Goal: Navigation & Orientation: Find specific page/section

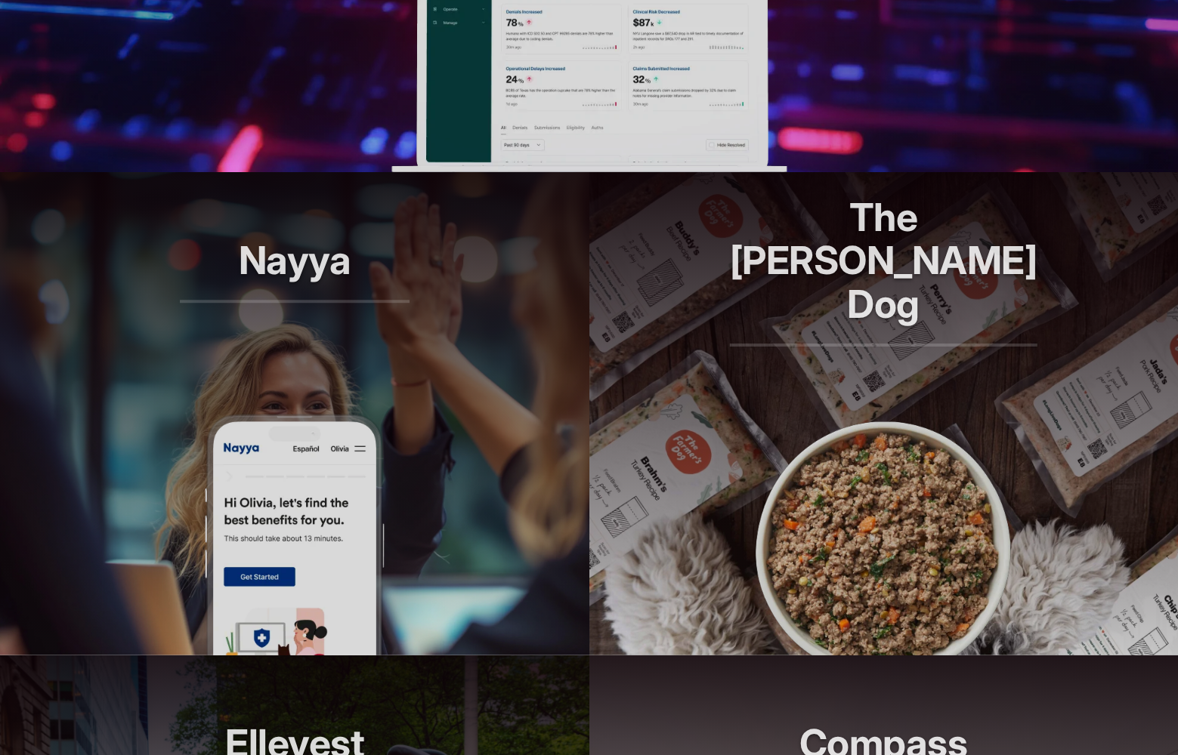
scroll to position [880, 0]
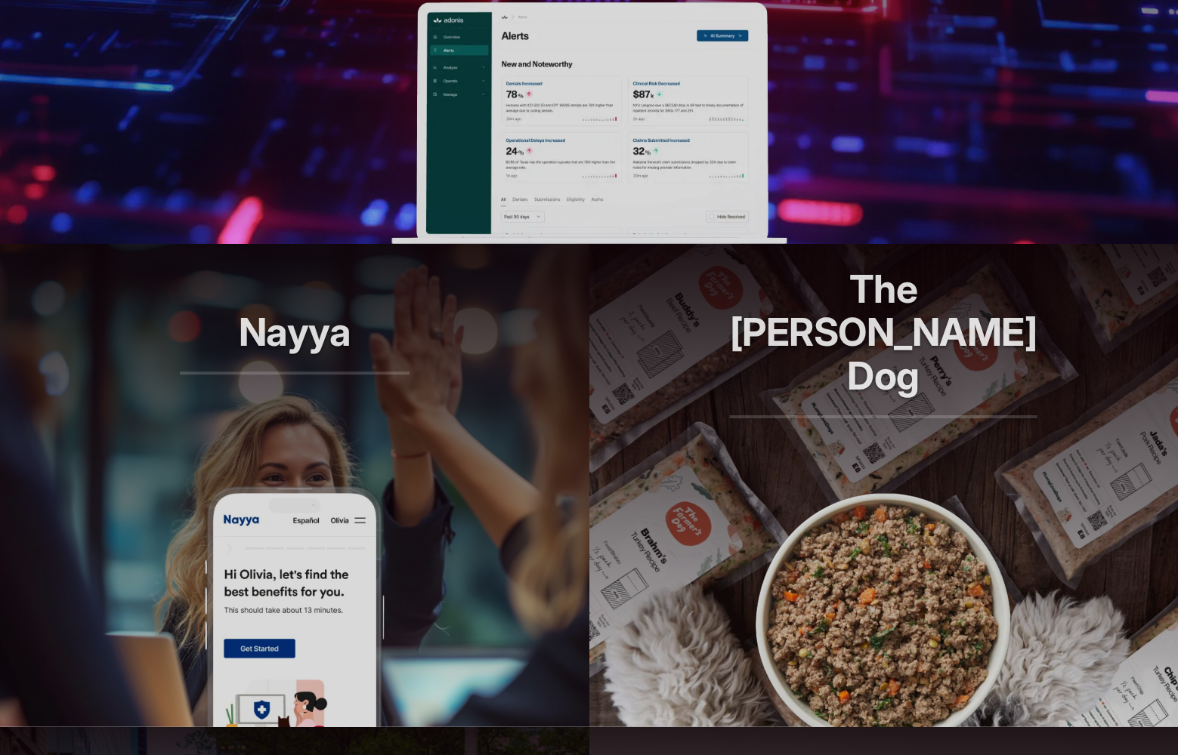
click at [486, 530] on article "Nayya Smarter decisions, better benefits" at bounding box center [294, 485] width 589 height 483
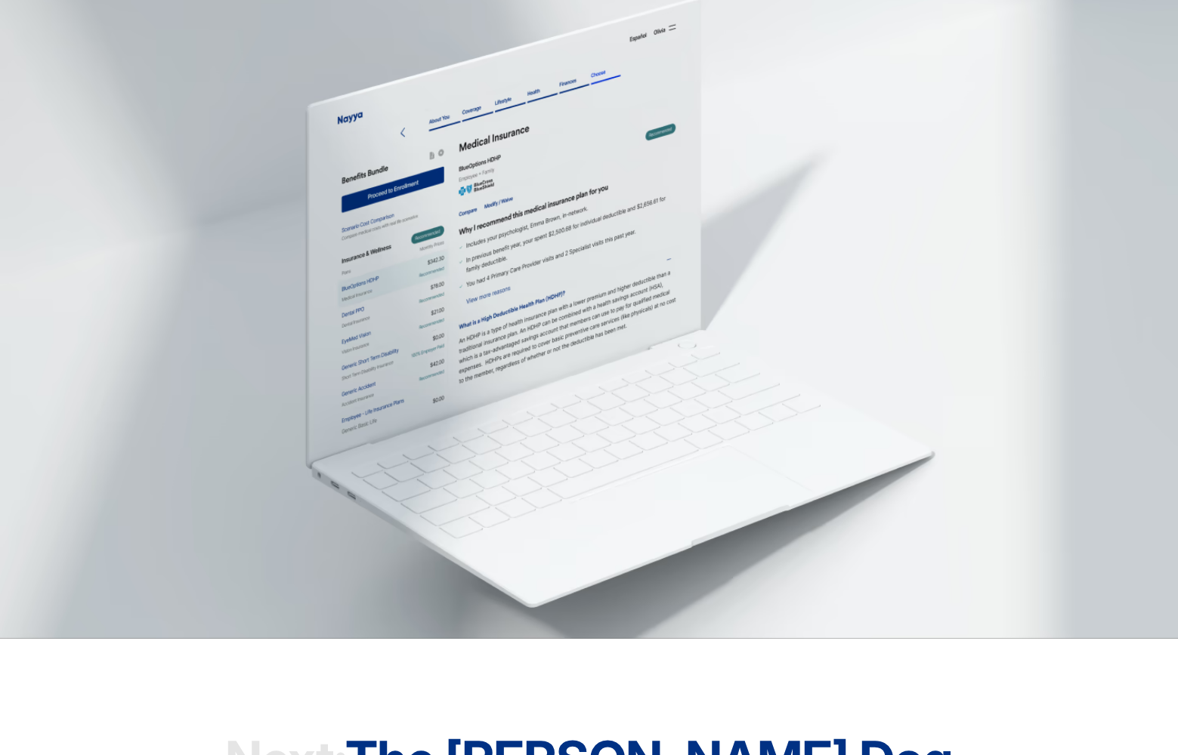
scroll to position [4594, 0]
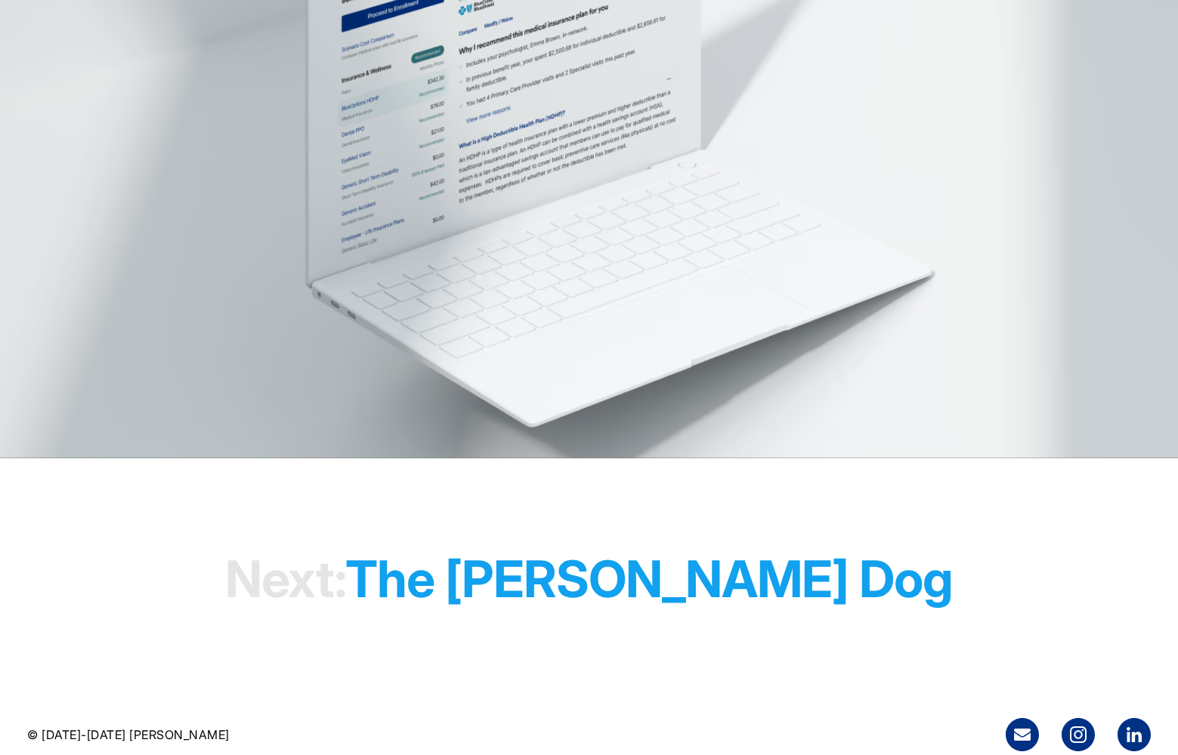
click at [567, 564] on h1 "Next: The Farmer's Dog" at bounding box center [588, 580] width 727 height 116
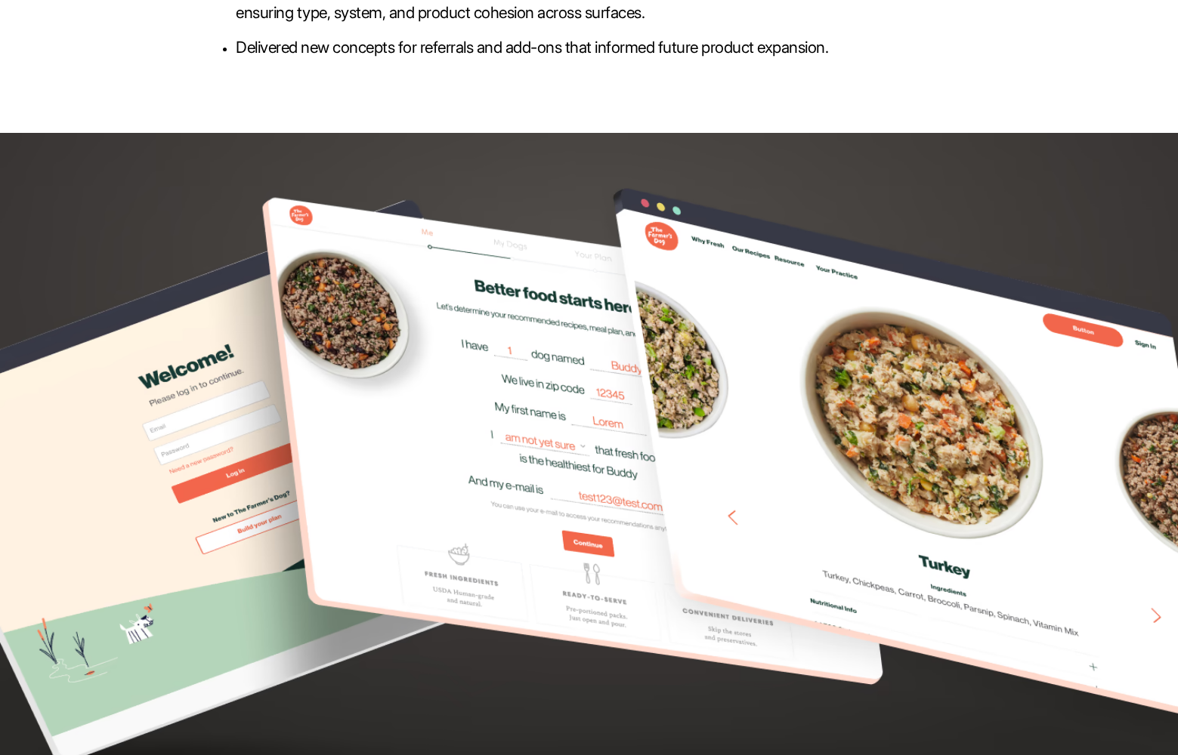
scroll to position [4597, 0]
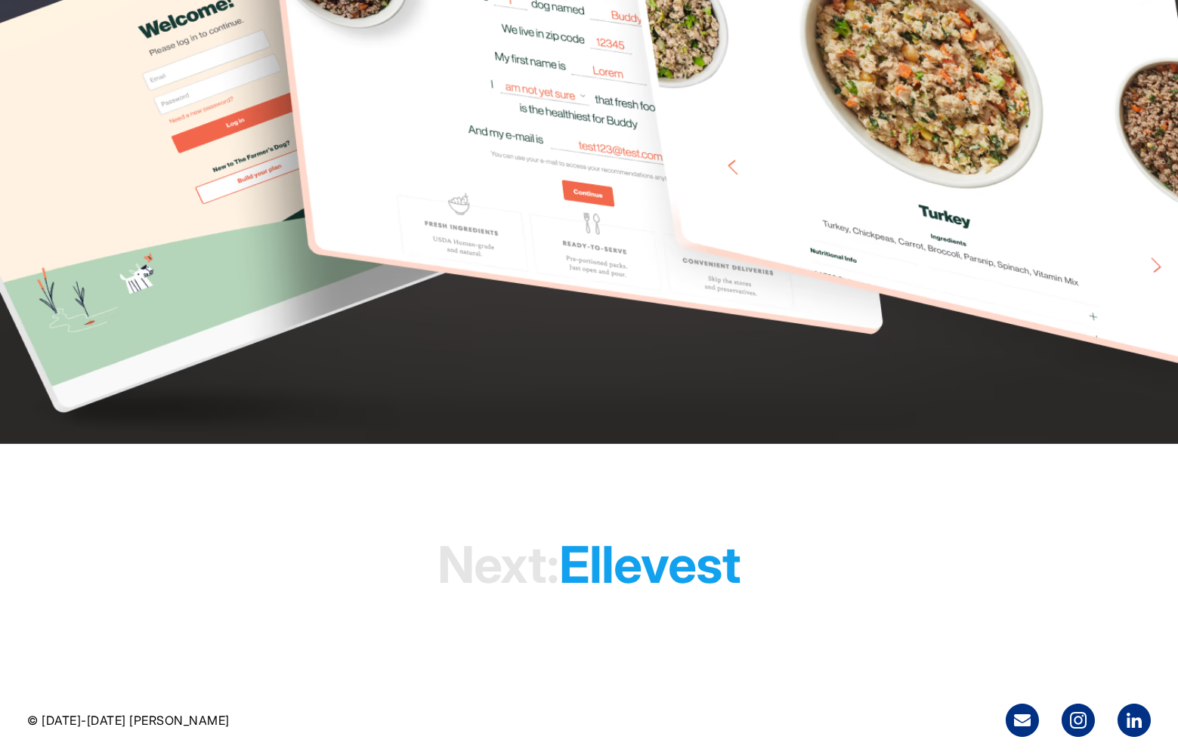
click at [650, 551] on h1 "Next: Ellevest" at bounding box center [588, 566] width 303 height 116
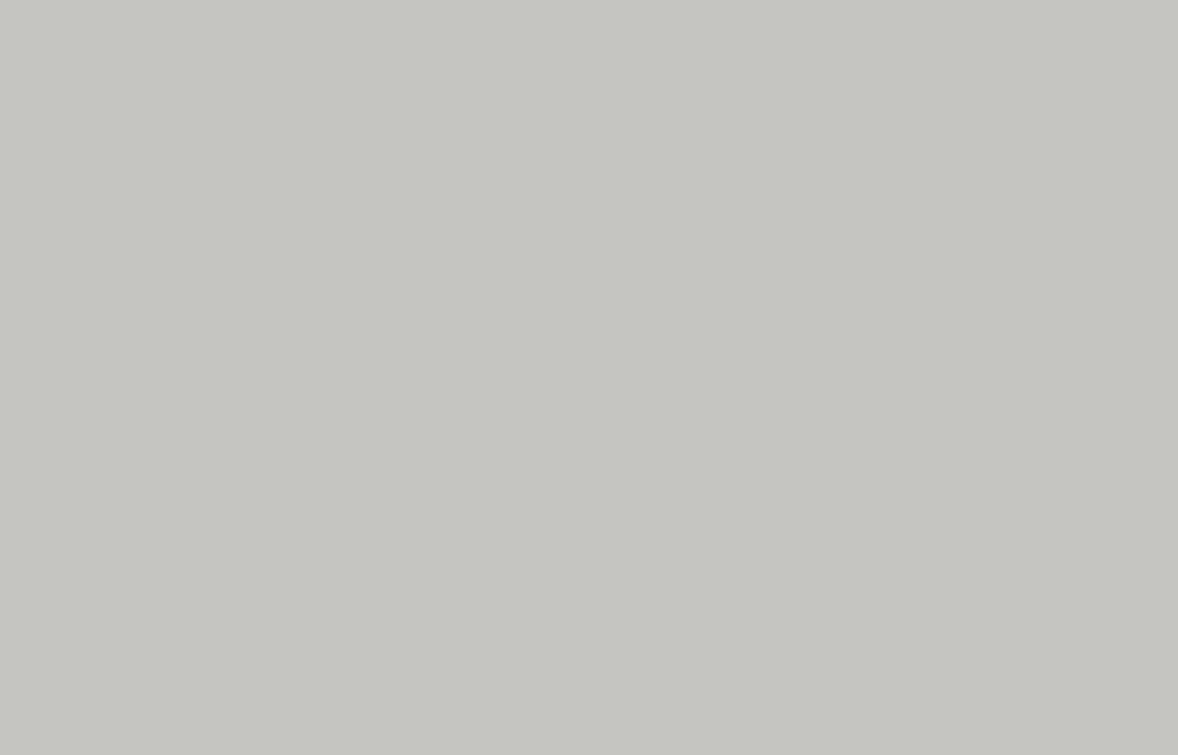
scroll to position [8216, 0]
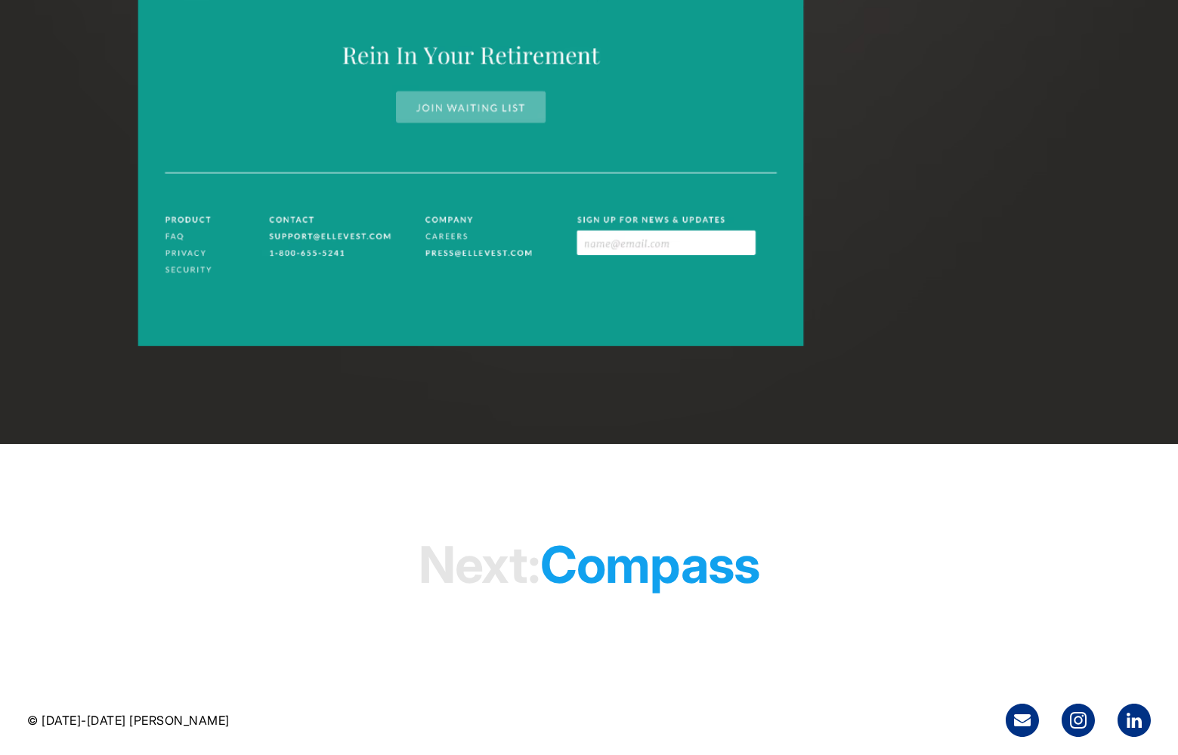
click at [671, 571] on h1 "Next: Compass" at bounding box center [589, 566] width 341 height 116
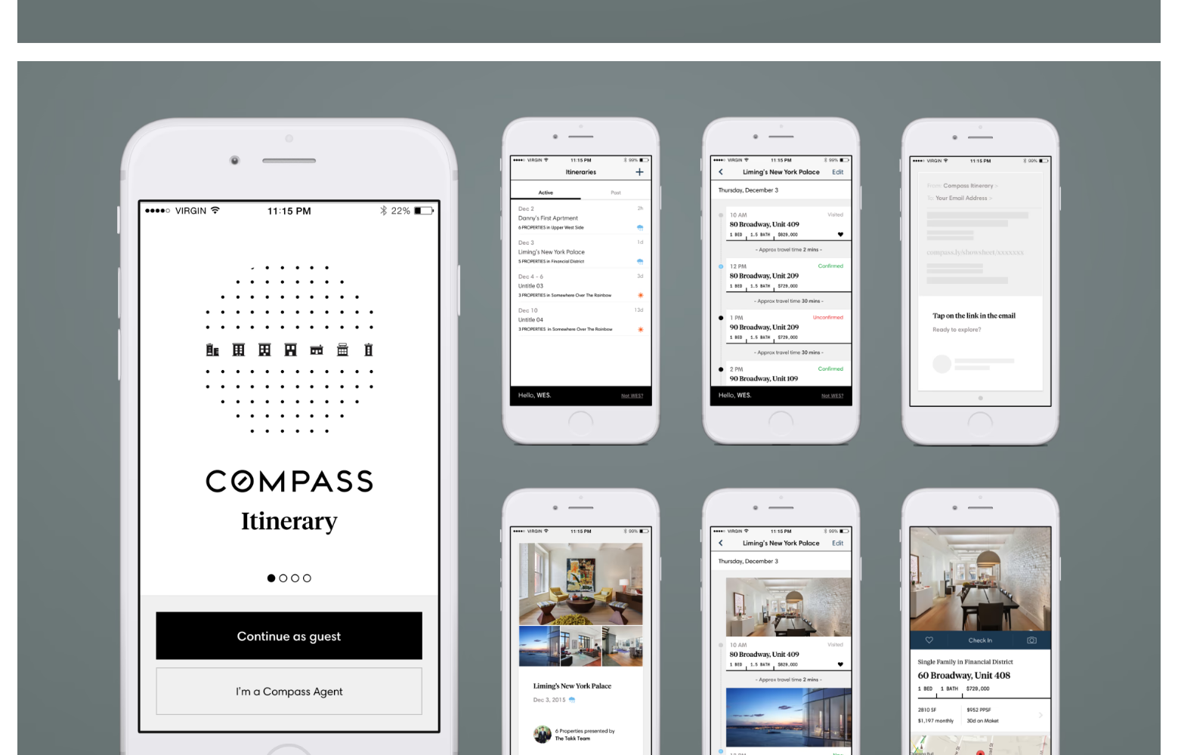
scroll to position [2819, 0]
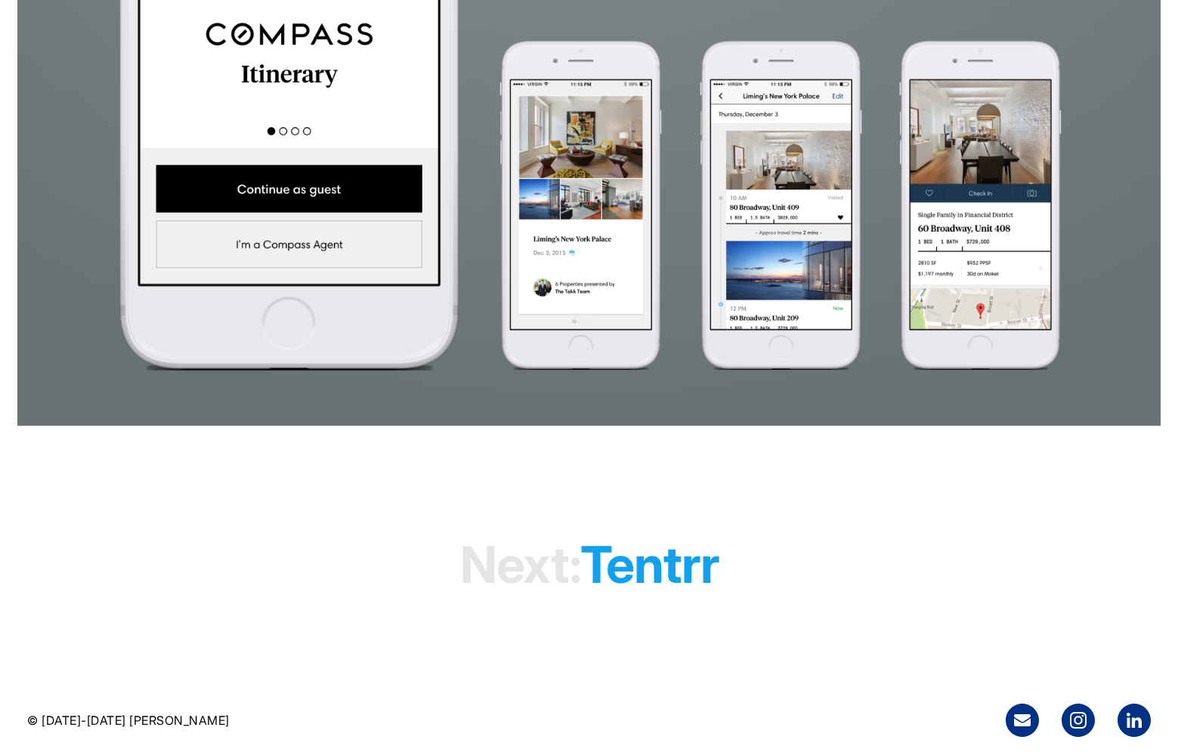
click at [656, 565] on h1 "Next: tentrr" at bounding box center [589, 565] width 258 height 116
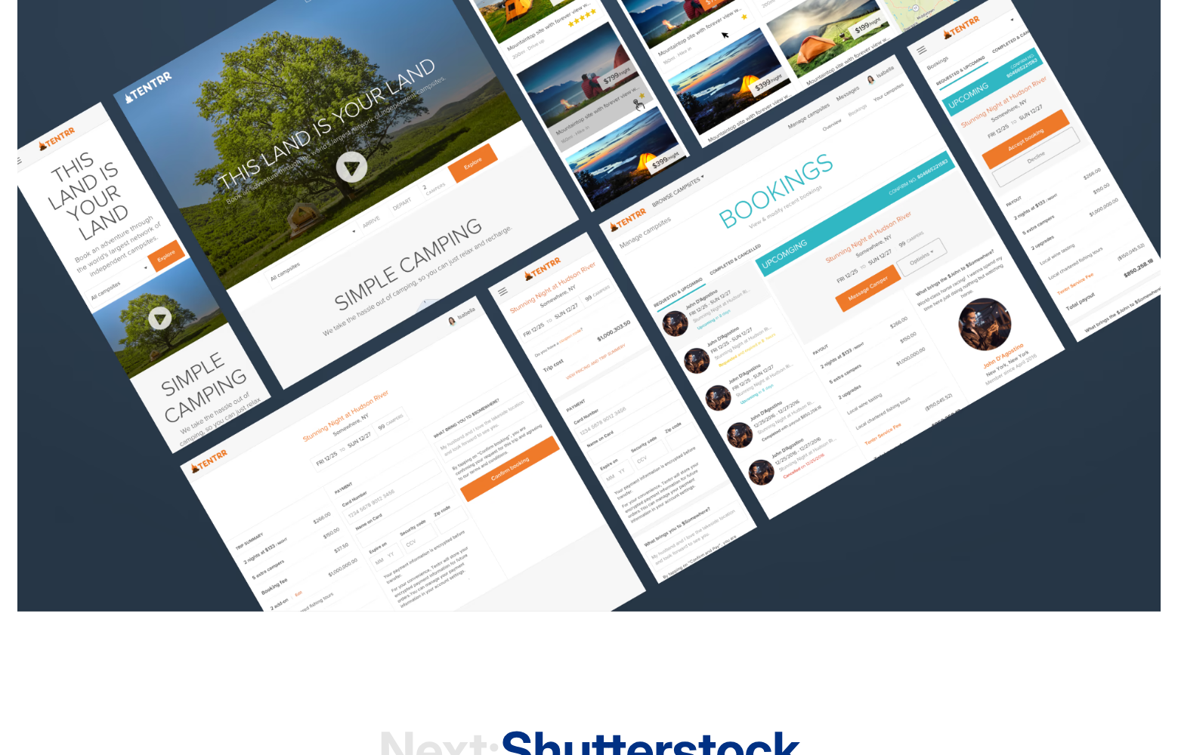
scroll to position [1989, 0]
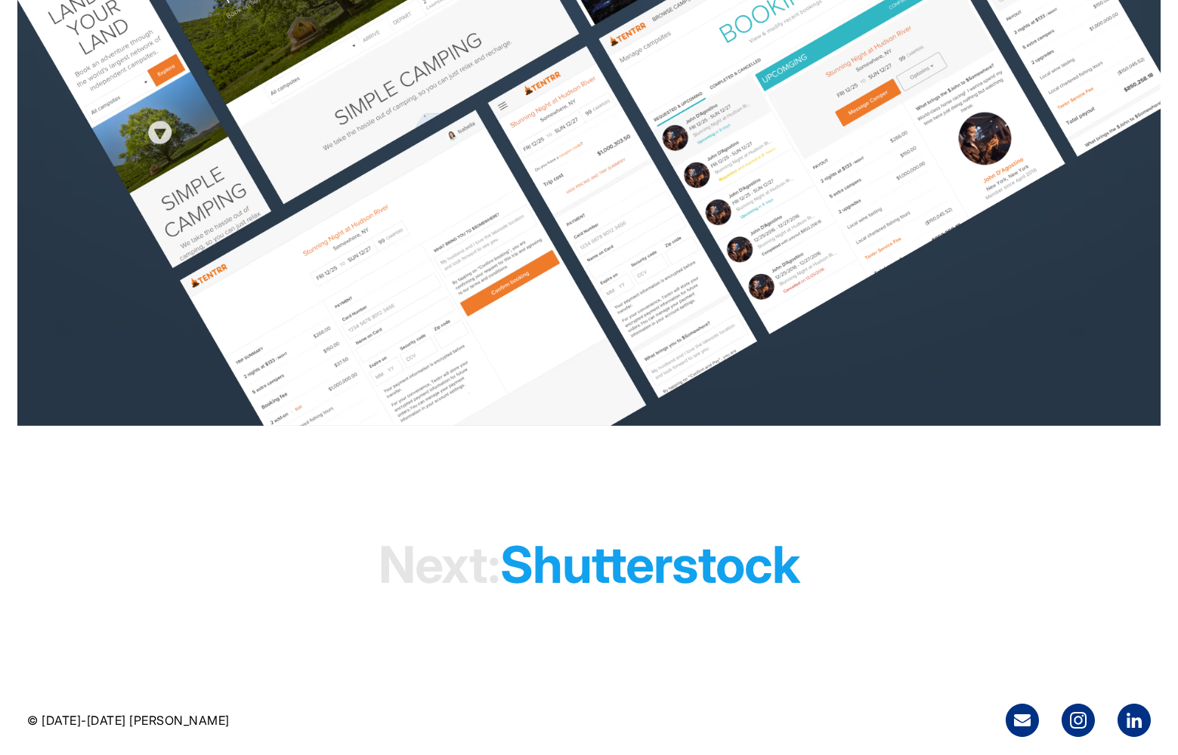
drag, startPoint x: 0, startPoint y: 0, endPoint x: 651, endPoint y: 569, distance: 864.6
click at [651, 569] on h1 "Next: shutterstock" at bounding box center [588, 565] width 421 height 116
click at [638, 577] on h1 "Next: shutterstock" at bounding box center [588, 565] width 421 height 116
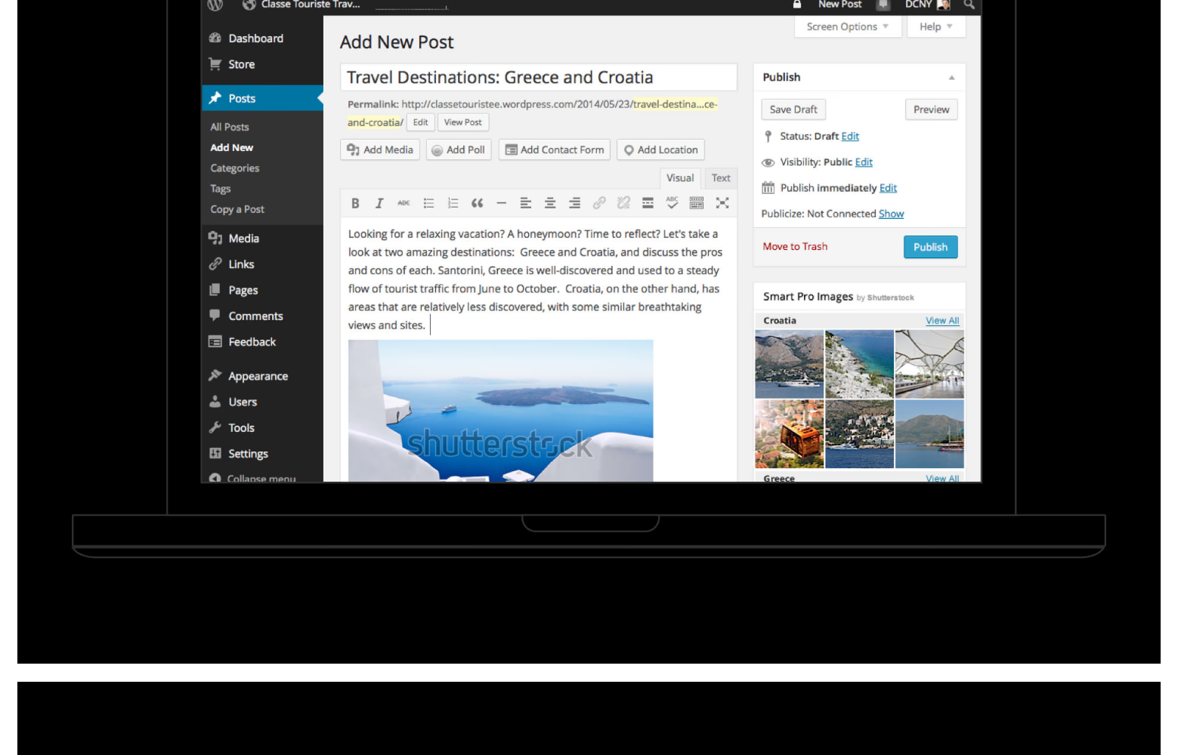
scroll to position [13609, 0]
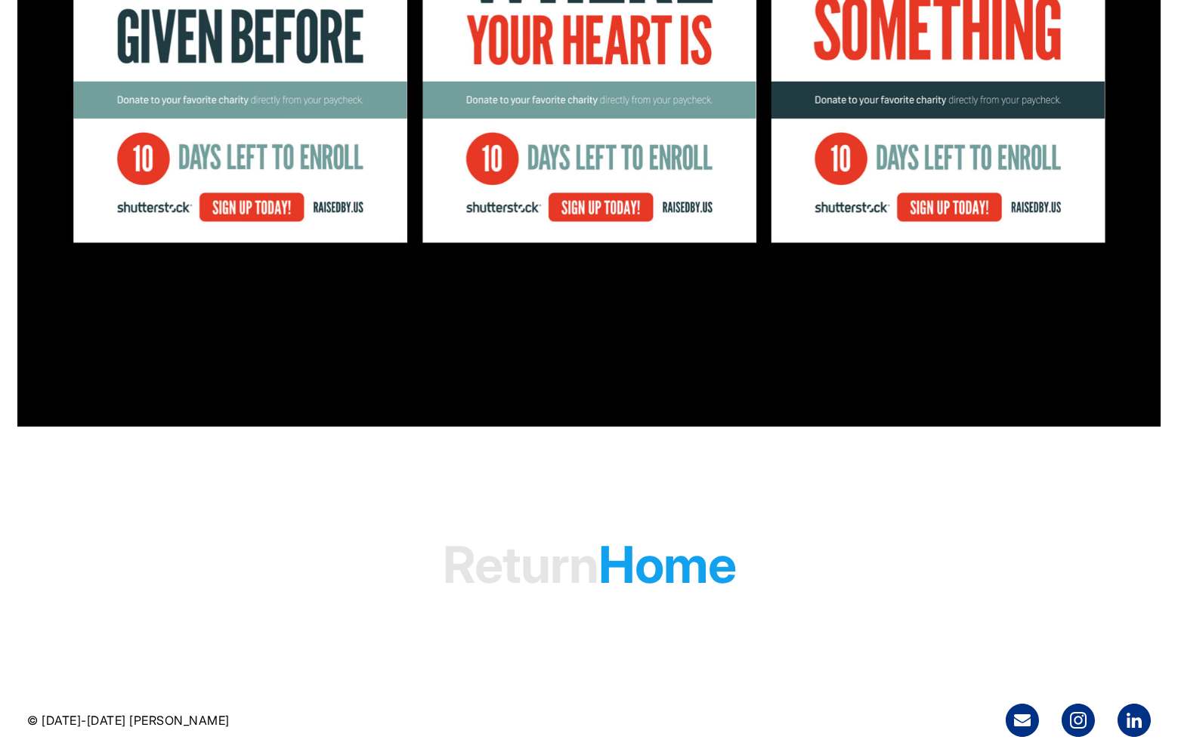
click at [641, 572] on h1 "Return Home" at bounding box center [589, 565] width 293 height 116
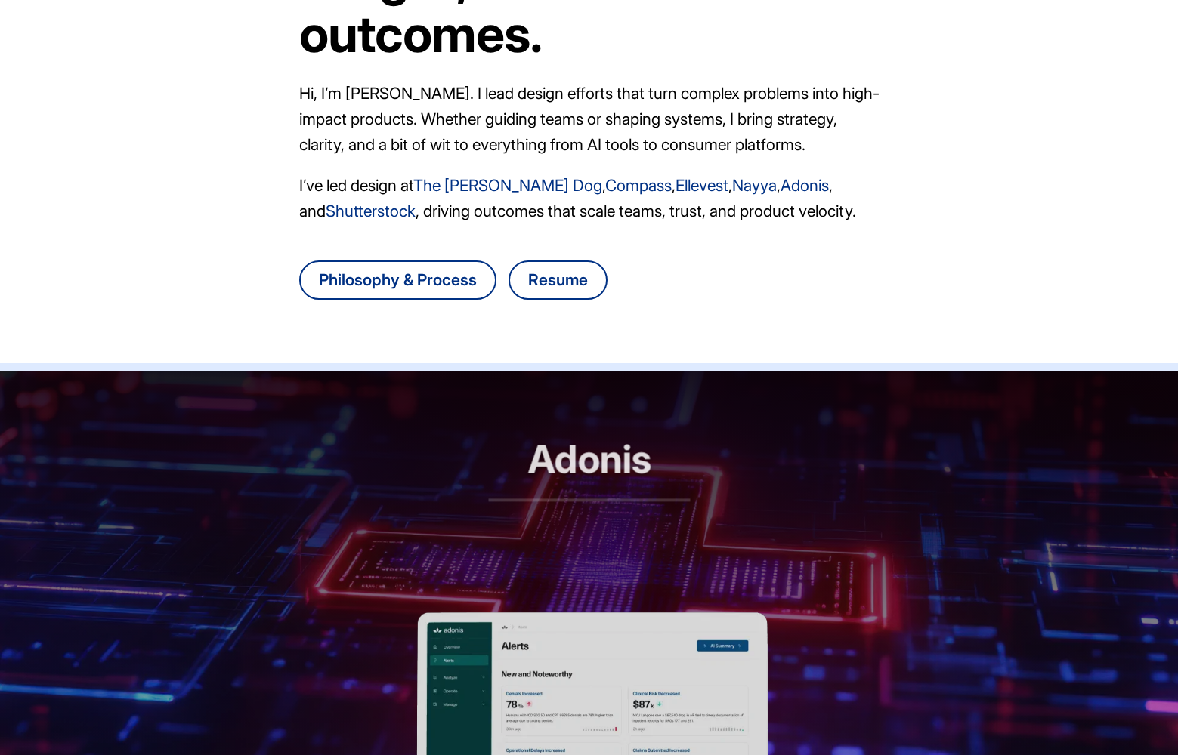
scroll to position [485, 0]
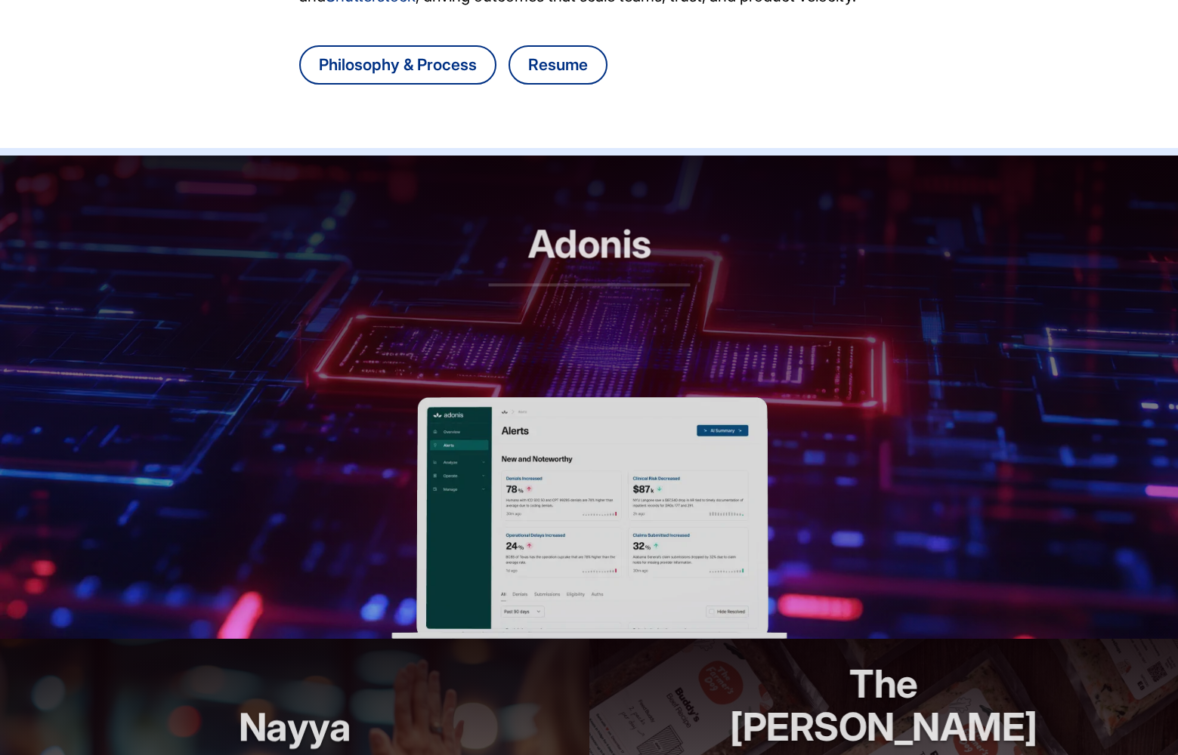
click at [579, 505] on img at bounding box center [588, 518] width 395 height 242
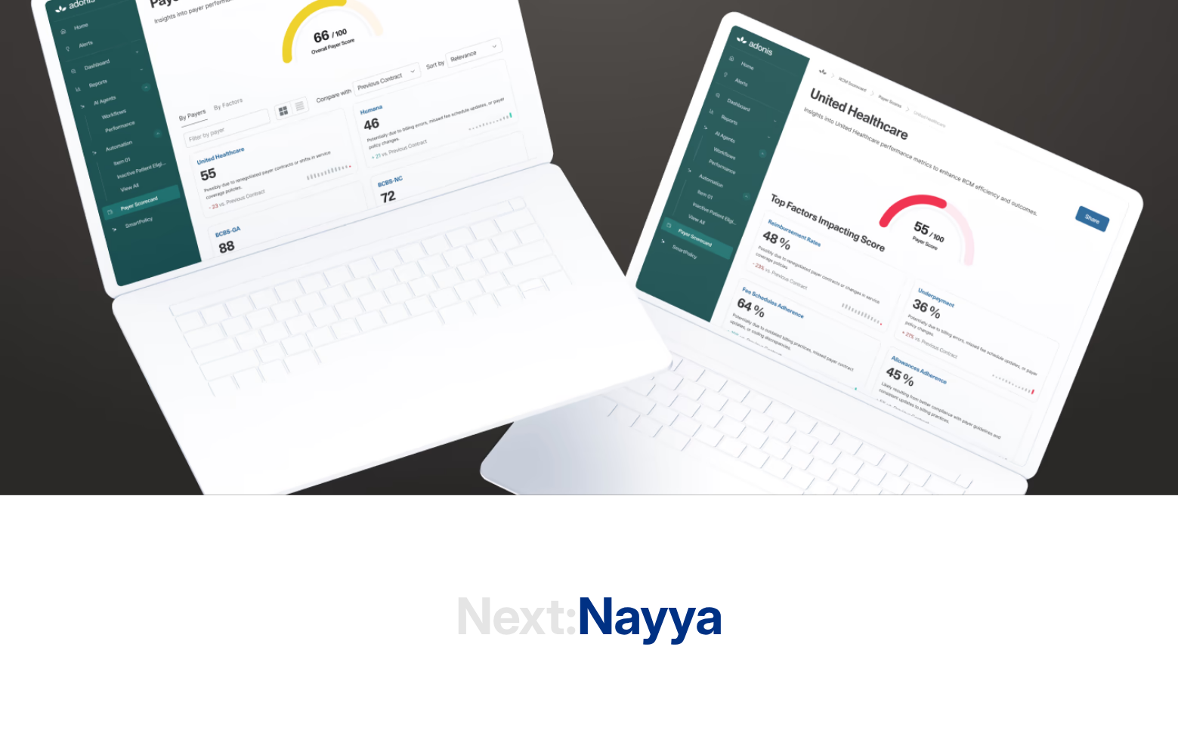
scroll to position [4305, 0]
